Goal: Information Seeking & Learning: Learn about a topic

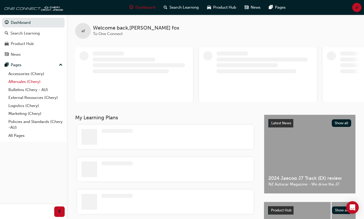
click at [24, 84] on link "Aftersales (Chery)" at bounding box center [35, 82] width 58 height 8
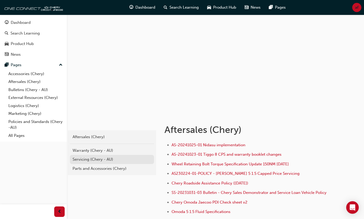
click at [90, 160] on div "Servicing (Chery - AU)" at bounding box center [112, 160] width 79 height 6
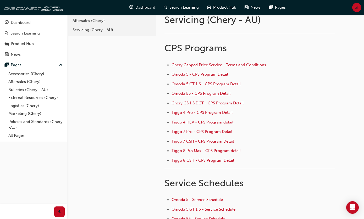
scroll to position [26, 0]
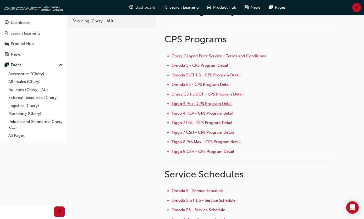
click at [196, 103] on span "Tiggo 4 Pro - CPS Program Detail" at bounding box center [202, 103] width 61 height 5
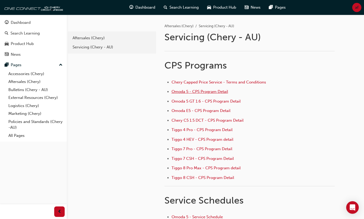
click at [203, 92] on span "Omoda 5 - CPS Program Detail" at bounding box center [200, 91] width 57 height 5
